Goal: Information Seeking & Learning: Learn about a topic

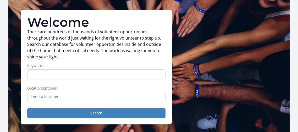
scroll to position [41, 0]
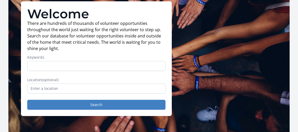
click at [37, 65] on input "Keywords" at bounding box center [96, 66] width 138 height 10
type input "reading"
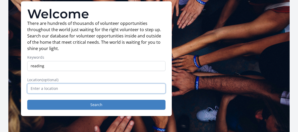
click at [72, 87] on input "text" at bounding box center [96, 88] width 138 height 10
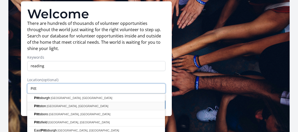
scroll to position [38, 0]
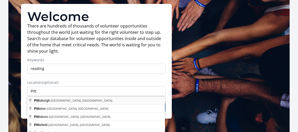
type input "[GEOGRAPHIC_DATA], [GEOGRAPHIC_DATA], [GEOGRAPHIC_DATA]"
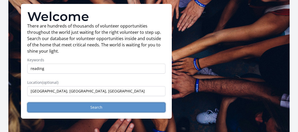
click at [89, 106] on button "Search" at bounding box center [96, 107] width 138 height 10
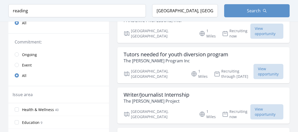
scroll to position [30, 0]
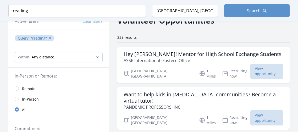
click at [16, 85] on link "Remote" at bounding box center [58, 88] width 101 height 10
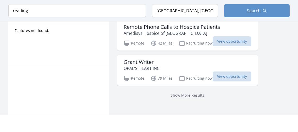
scroll to position [303, 0]
click at [182, 92] on link "Show More Results" at bounding box center [188, 94] width 34 height 5
